Goal: Information Seeking & Learning: Learn about a topic

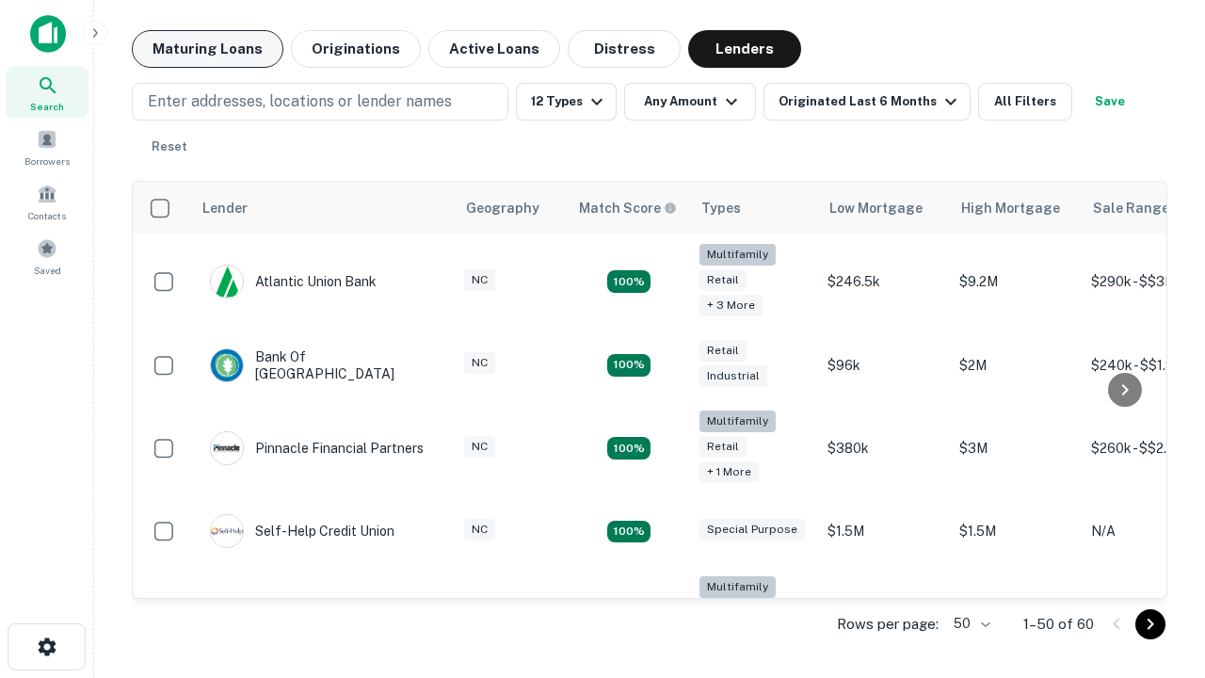
click at [207, 49] on button "Maturing Loans" at bounding box center [208, 49] width 152 height 38
